Goal: Information Seeking & Learning: Learn about a topic

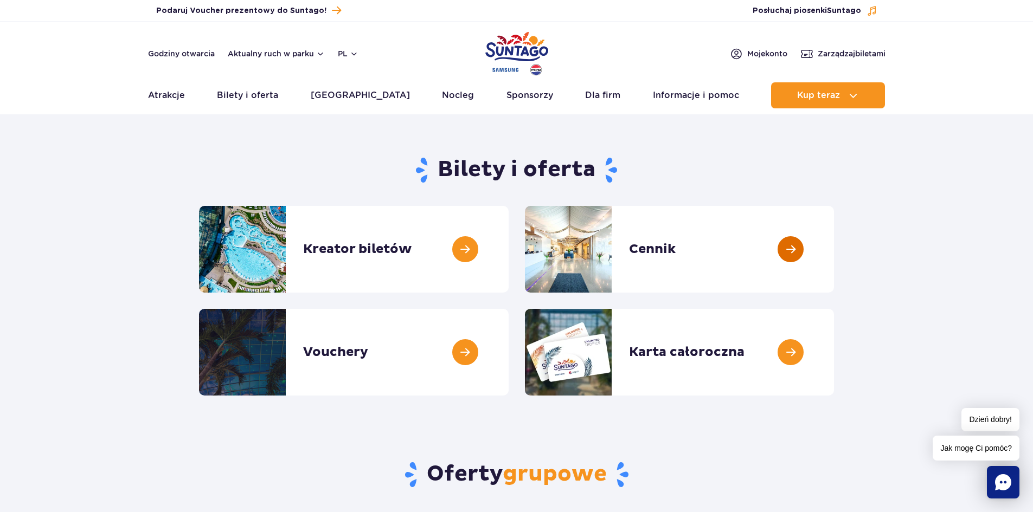
click at [834, 248] on link at bounding box center [834, 249] width 0 height 87
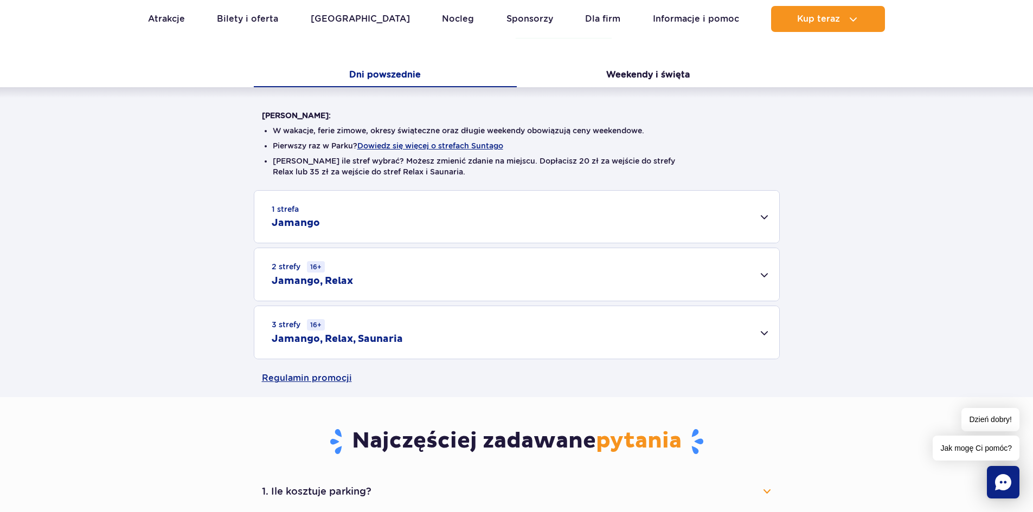
scroll to position [217, 0]
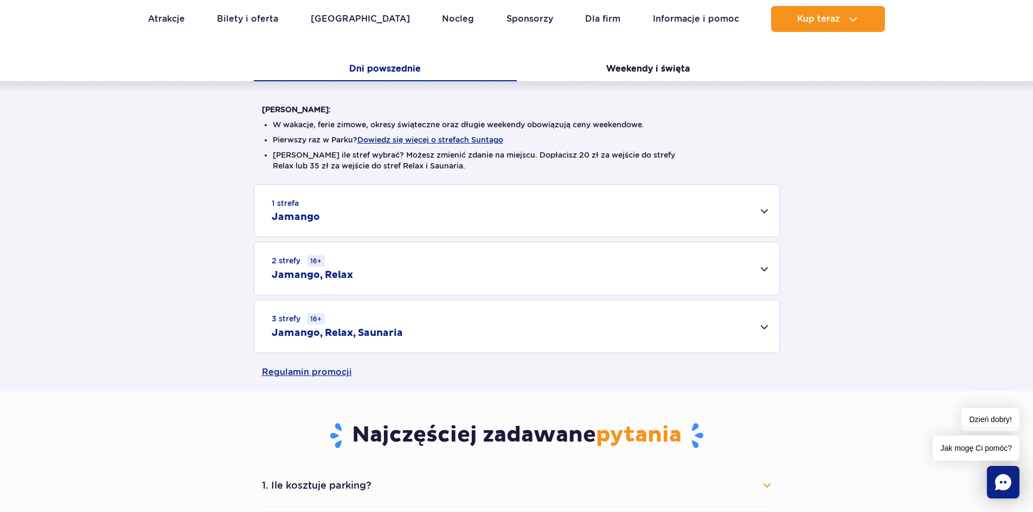
click at [771, 218] on div "1 strefa Jamango" at bounding box center [516, 211] width 525 height 52
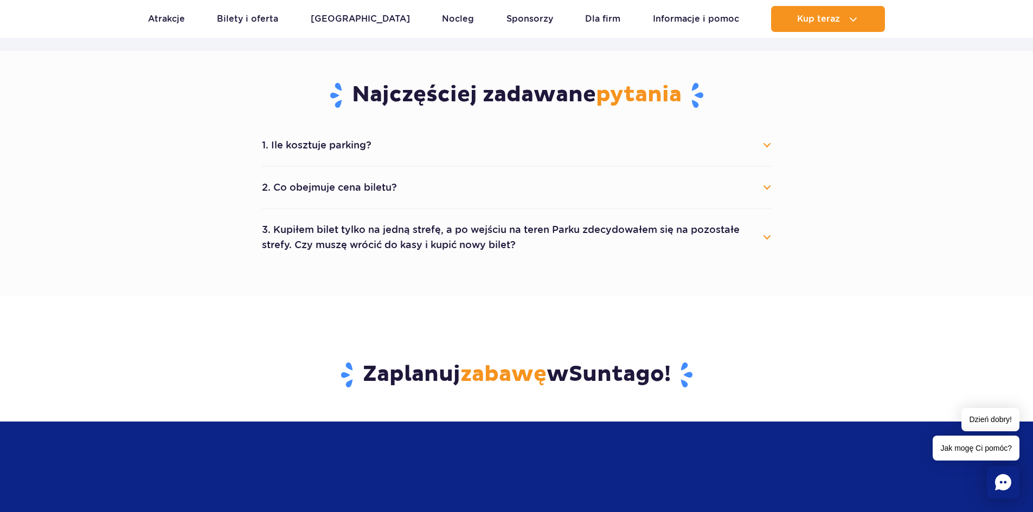
scroll to position [813, 0]
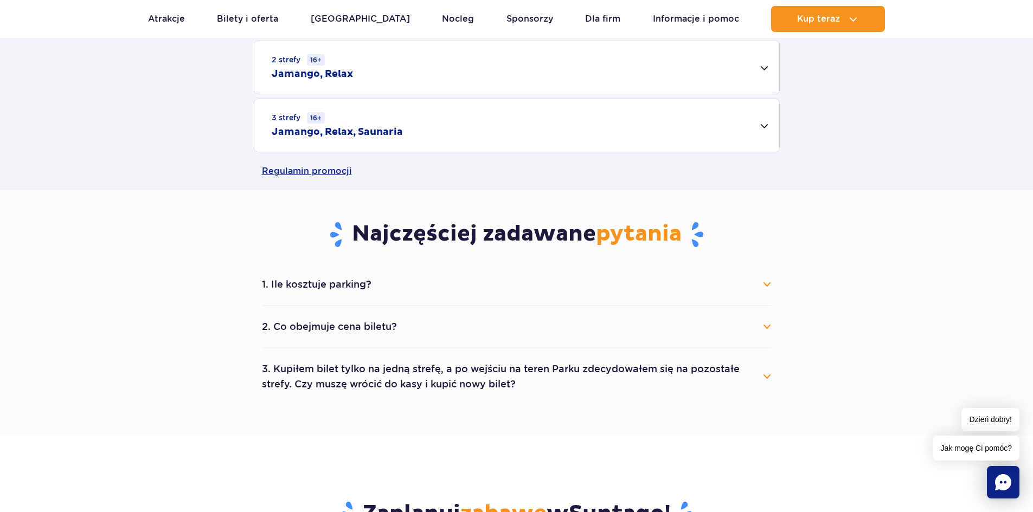
click at [714, 331] on button "2. Co obejmuje cena biletu?" at bounding box center [517, 327] width 510 height 24
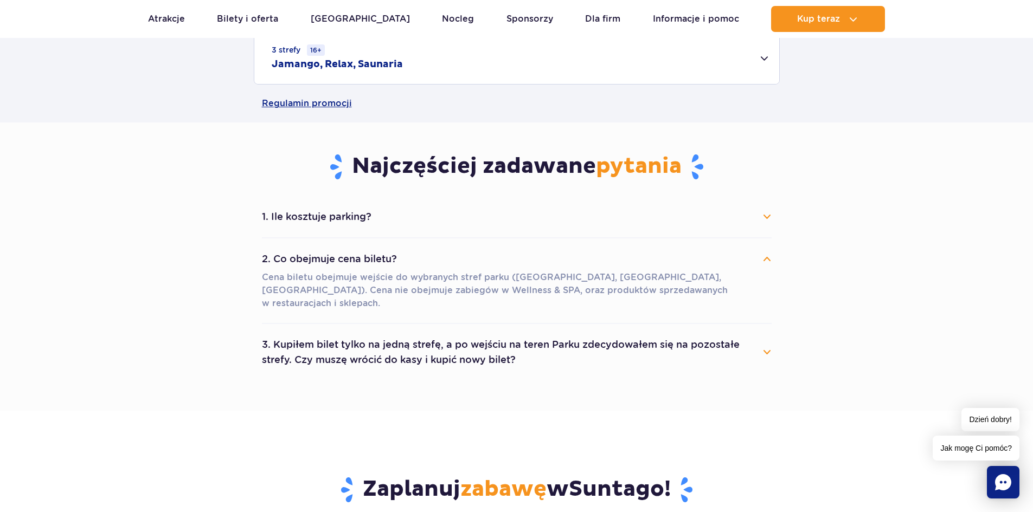
scroll to position [868, 0]
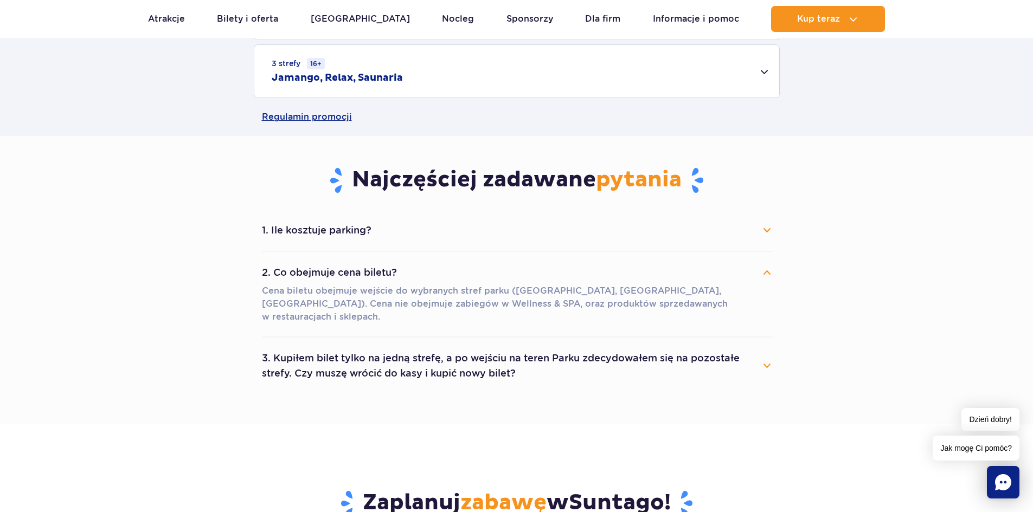
click at [749, 347] on button "3. Kupiłem bilet tylko na jedną strefę, a po wejściu na teren Parku zdecydowałe…" at bounding box center [517, 366] width 510 height 39
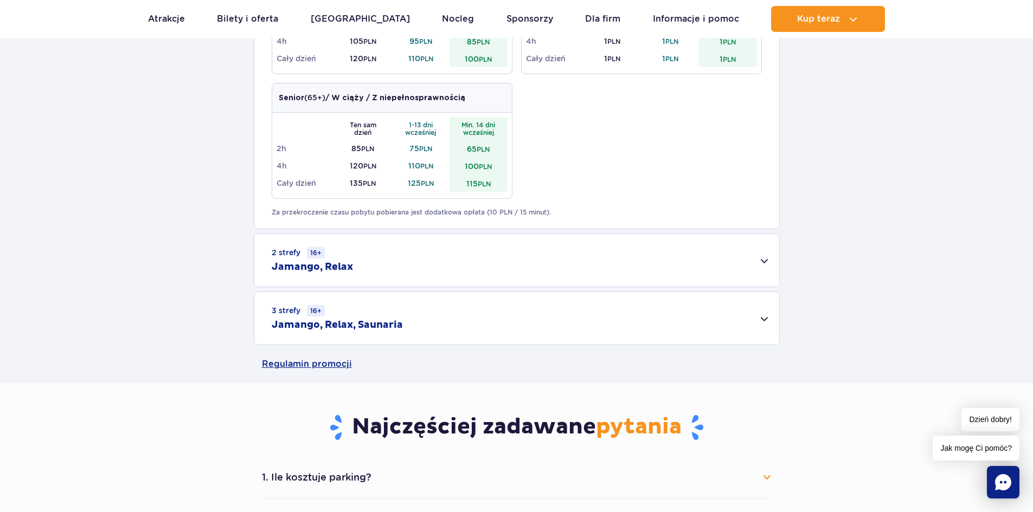
scroll to position [597, 0]
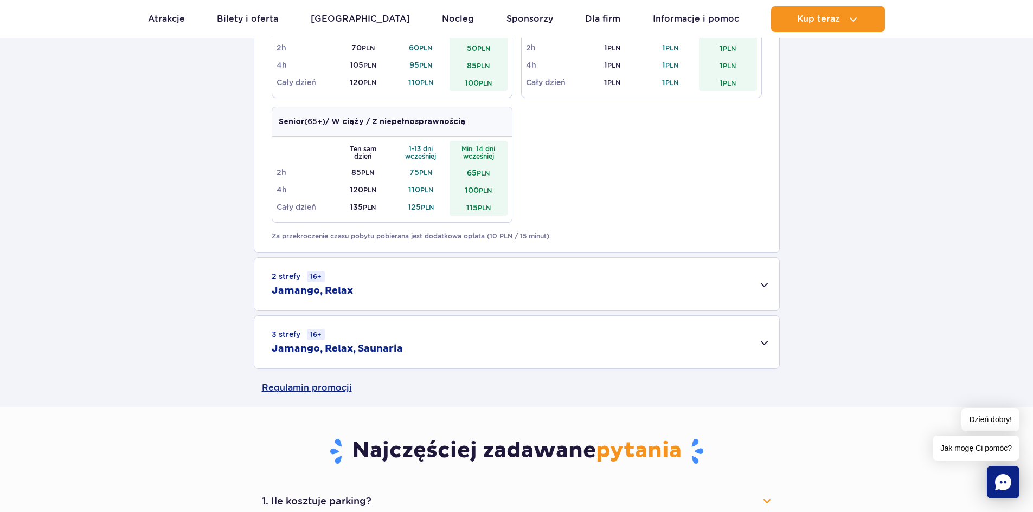
click at [777, 338] on div "3 strefy 16+ Jamango, Relax, Saunaria" at bounding box center [516, 342] width 525 height 53
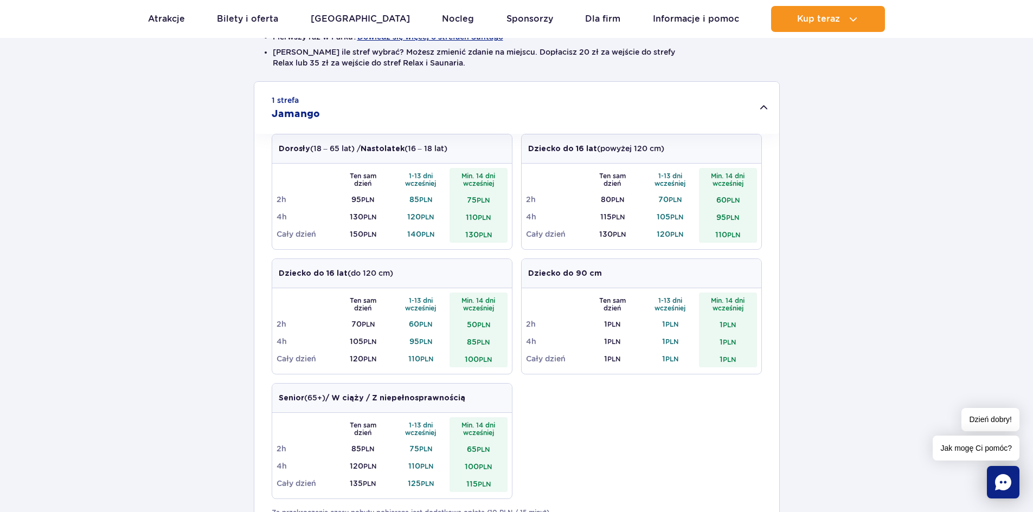
scroll to position [380, 0]
